Goal: Find contact information: Find contact information

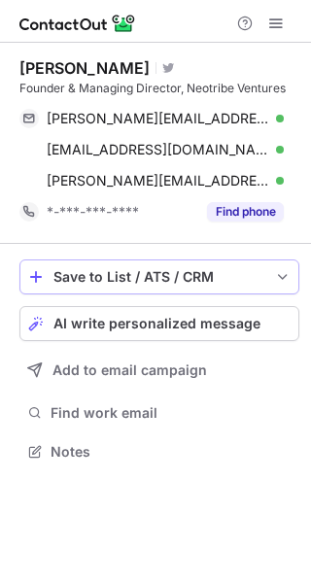
scroll to position [438, 311]
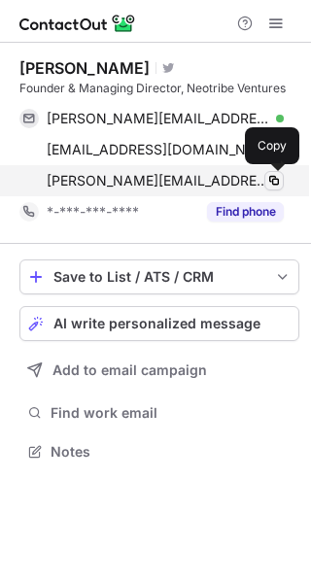
click at [276, 178] on span at bounding box center [274, 181] width 16 height 16
